Goal: Check status: Check status

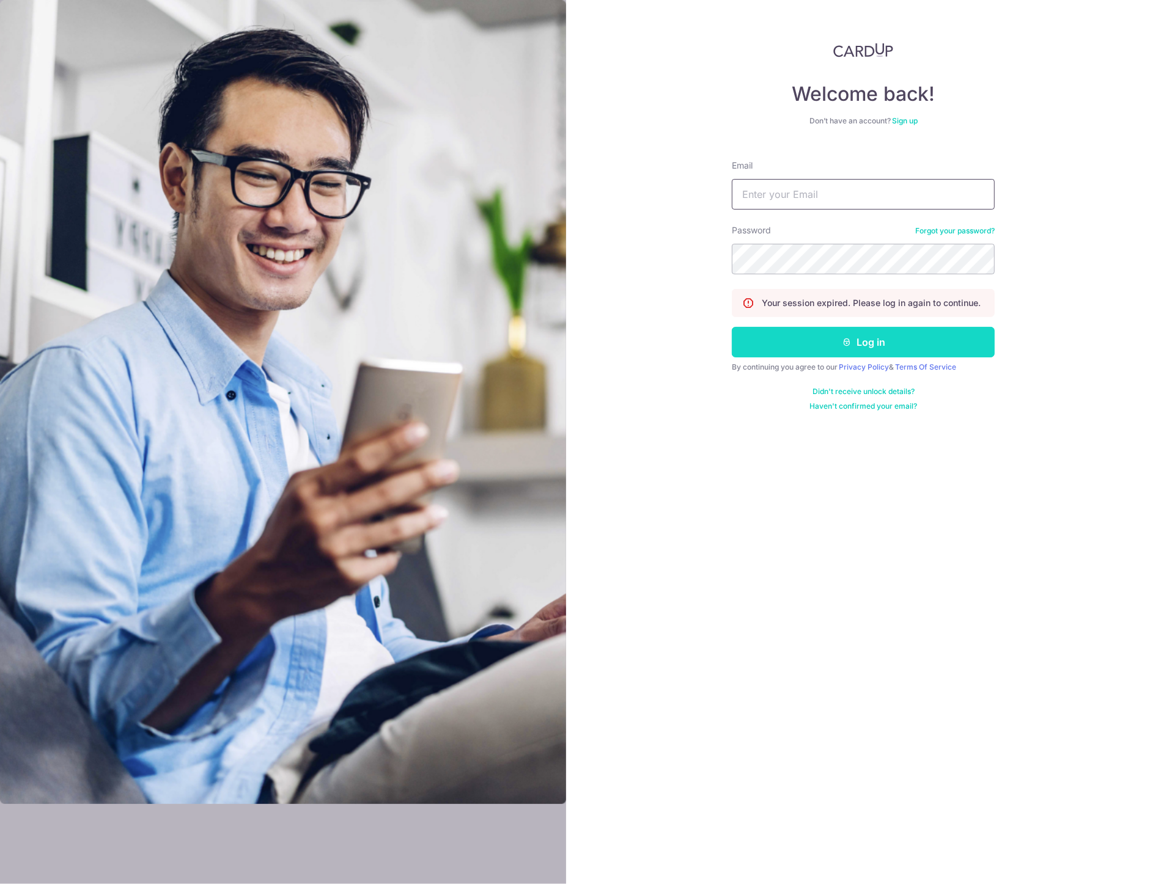
type input "[PERSON_NAME][EMAIL_ADDRESS][DOMAIN_NAME]"
click at [858, 337] on button "Log in" at bounding box center [863, 342] width 263 height 31
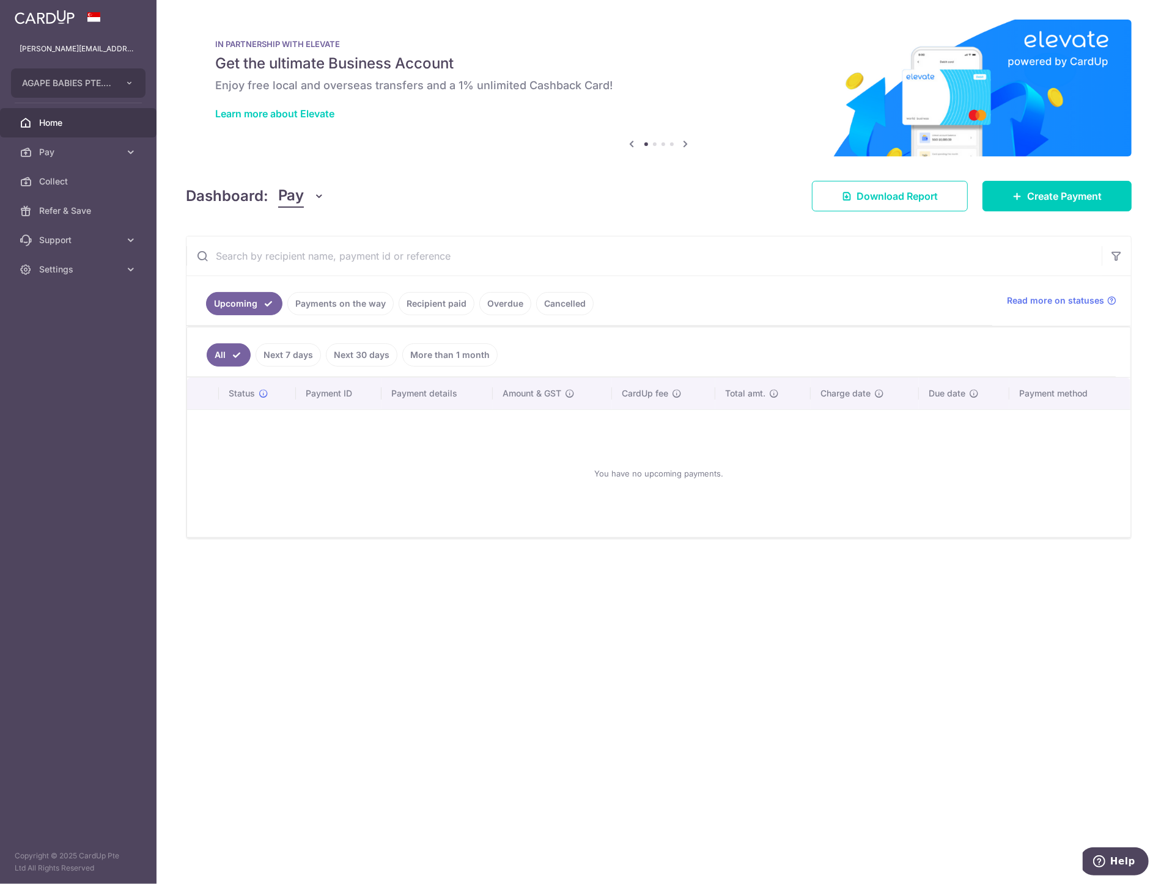
click at [358, 296] on link "Payments on the way" at bounding box center [340, 303] width 106 height 23
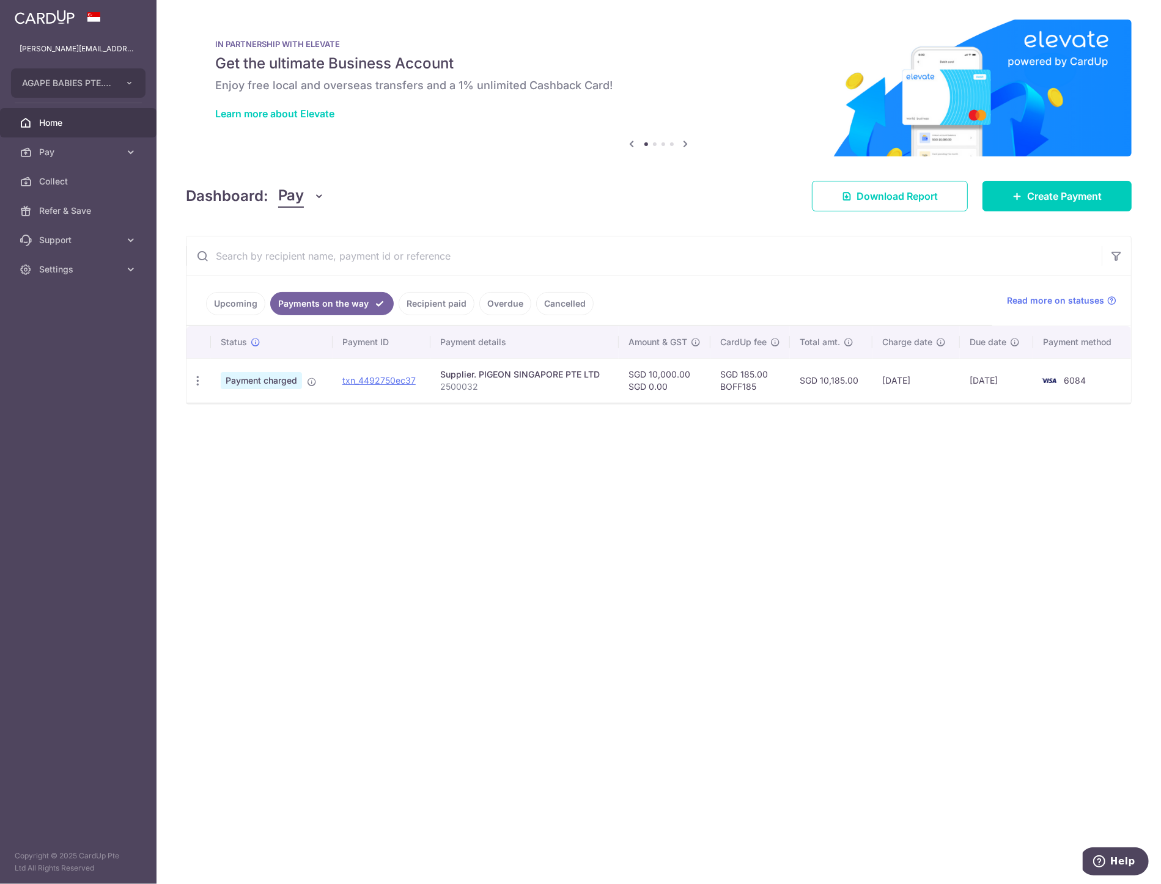
click at [437, 298] on link "Recipient paid" at bounding box center [437, 303] width 76 height 23
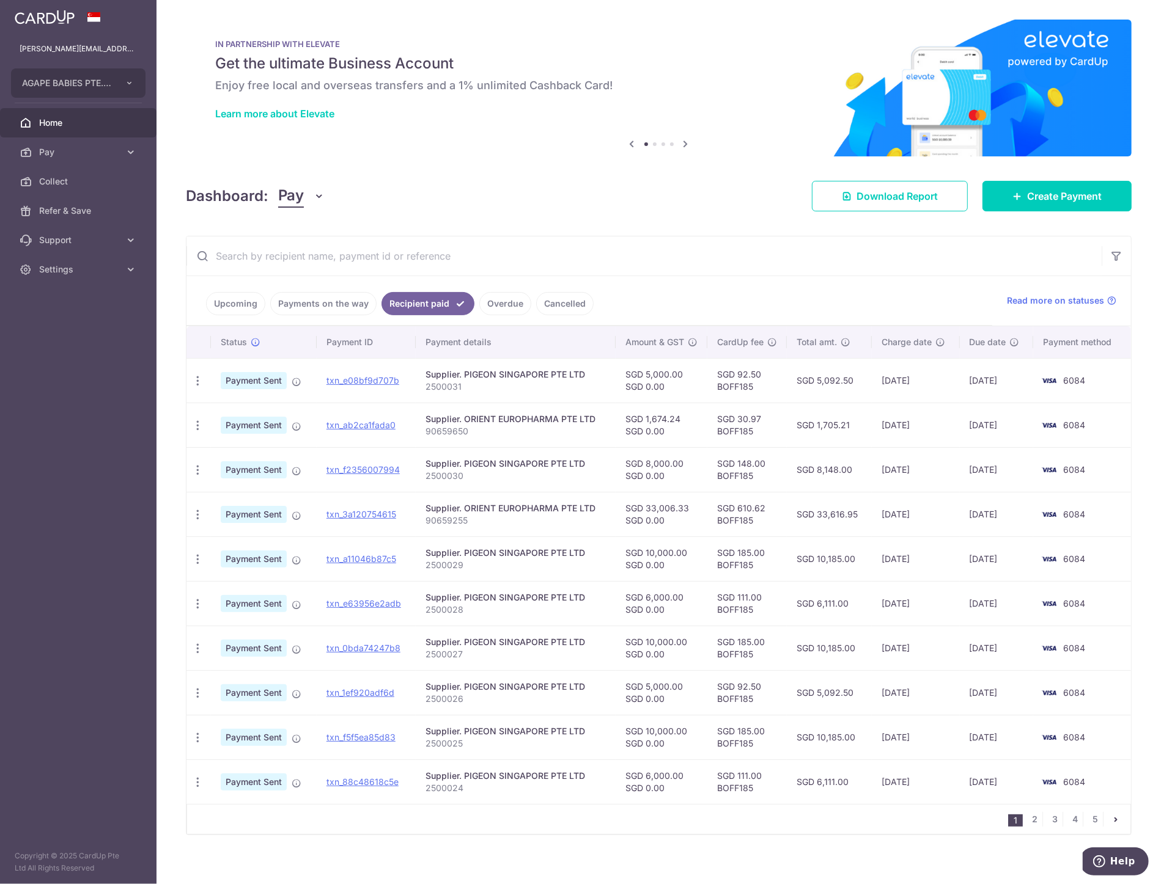
click at [342, 304] on link "Payments on the way" at bounding box center [323, 303] width 106 height 23
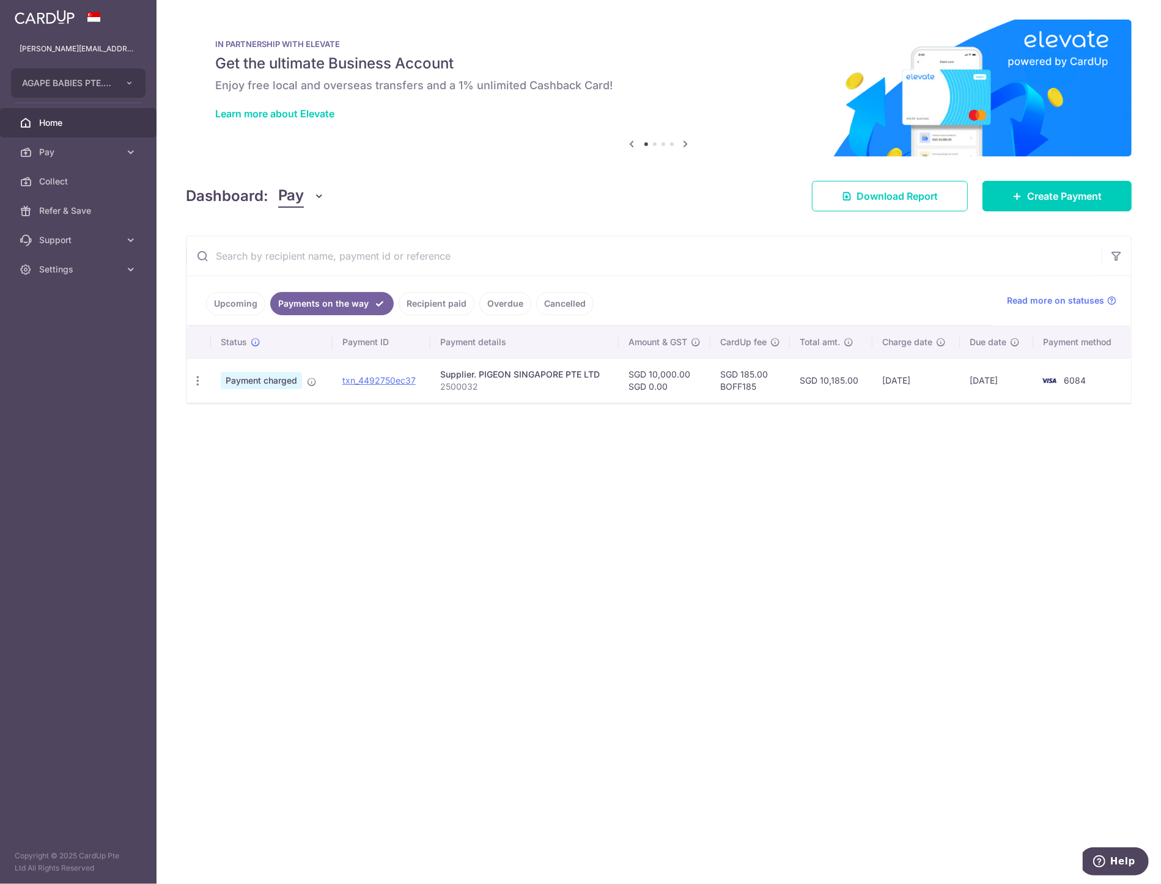
click at [431, 306] on link "Recipient paid" at bounding box center [437, 303] width 76 height 23
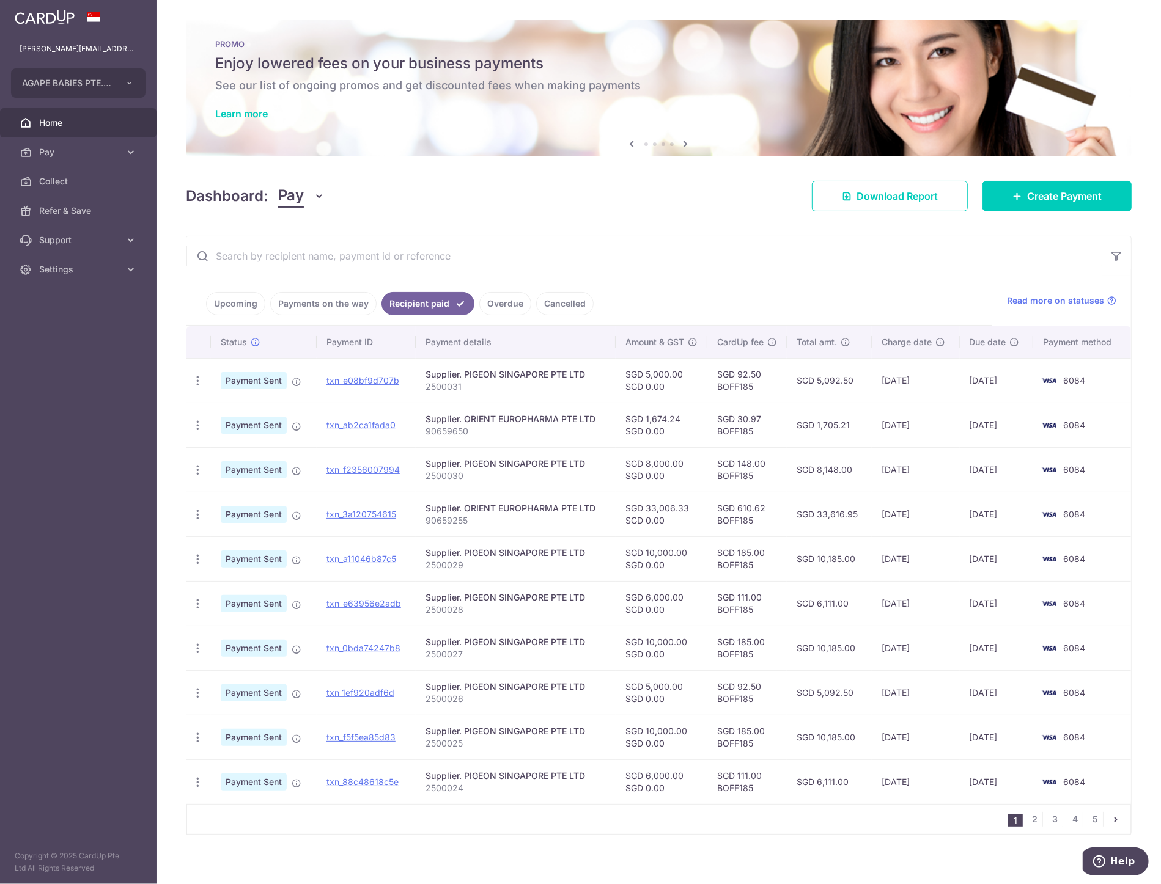
click at [345, 305] on link "Payments on the way" at bounding box center [323, 303] width 106 height 23
